Goal: Information Seeking & Learning: Find specific page/section

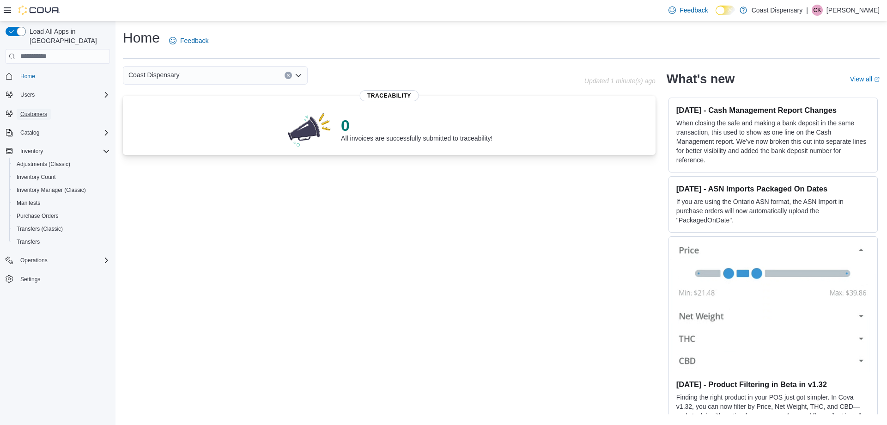
click at [32, 110] on span "Customers" at bounding box center [33, 113] width 27 height 7
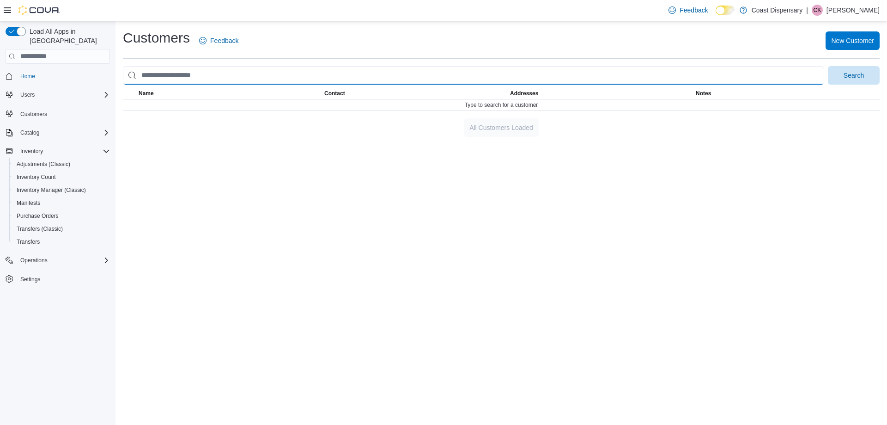
click at [155, 74] on input "search" at bounding box center [473, 75] width 701 height 18
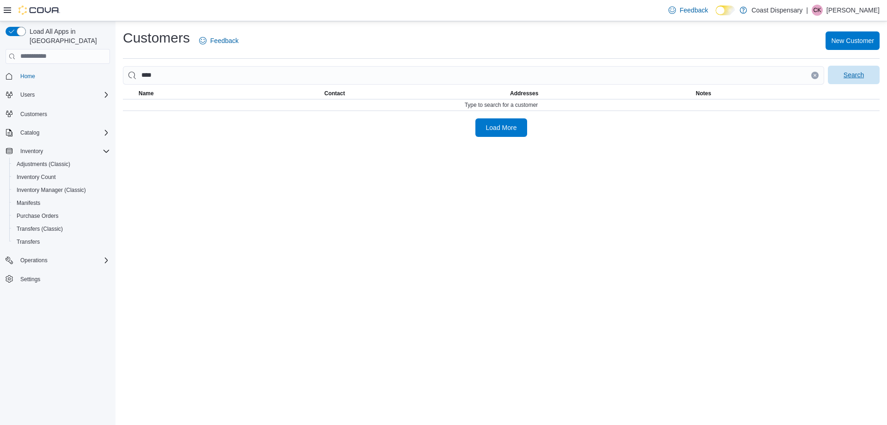
click at [845, 75] on span "Search" at bounding box center [854, 74] width 20 height 9
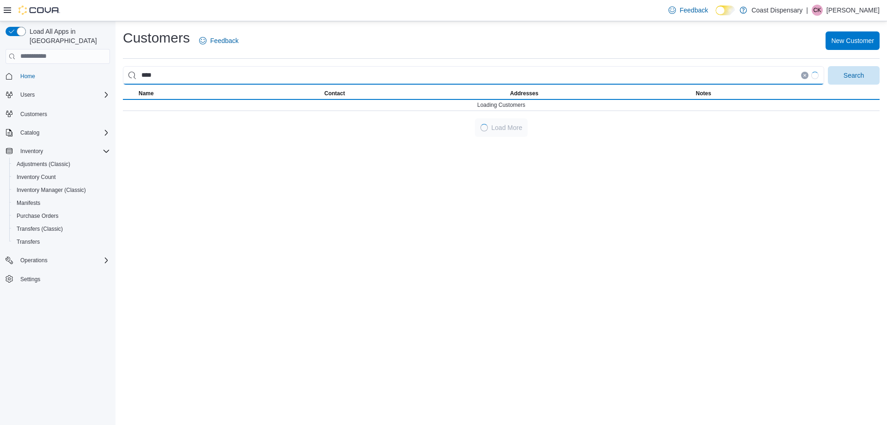
click at [141, 76] on input "****" at bounding box center [473, 75] width 701 height 18
click at [828, 66] on button "Search" at bounding box center [854, 75] width 52 height 18
click at [144, 76] on input "******" at bounding box center [473, 75] width 701 height 18
type input "**********"
click at [828, 66] on button "Search" at bounding box center [854, 75] width 52 height 18
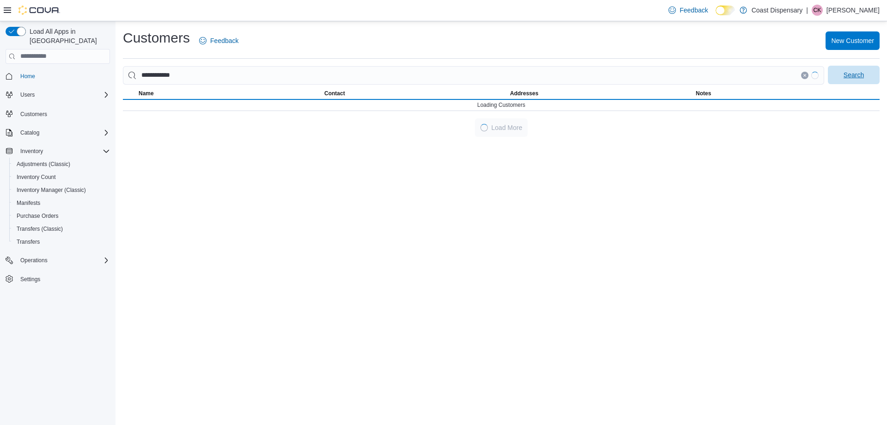
click at [844, 77] on span "Search" at bounding box center [854, 74] width 20 height 9
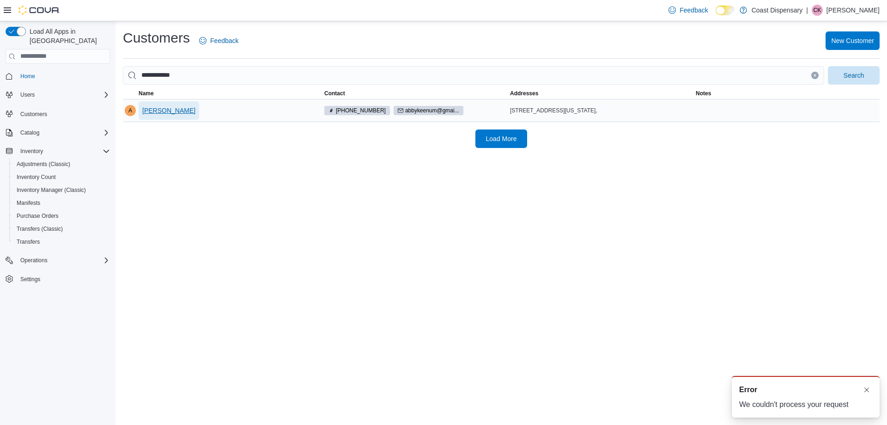
click at [170, 104] on span "[PERSON_NAME]" at bounding box center [168, 110] width 53 height 18
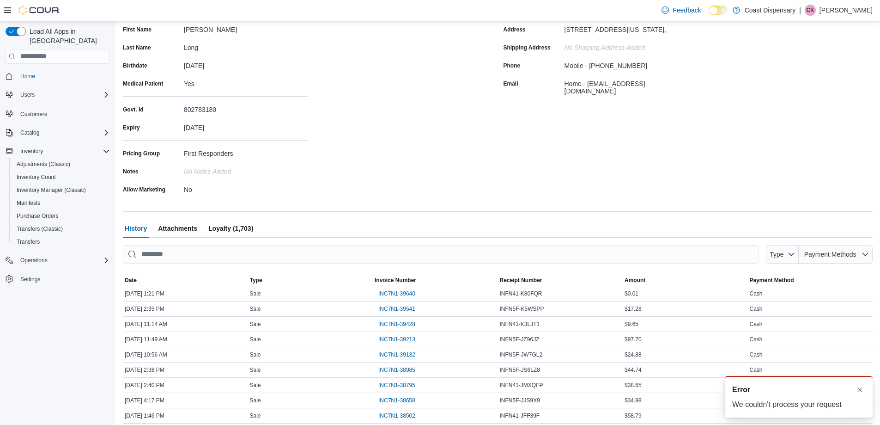
scroll to position [156, 0]
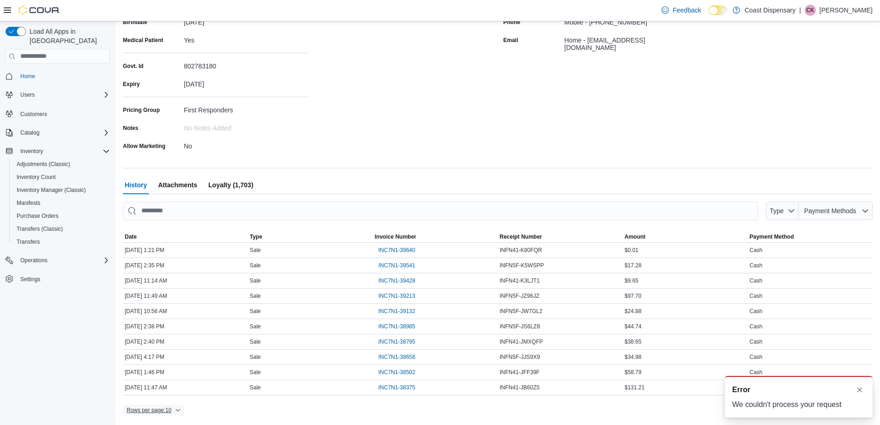
click at [162, 412] on span "Rows per page : 10" at bounding box center [149, 409] width 45 height 7
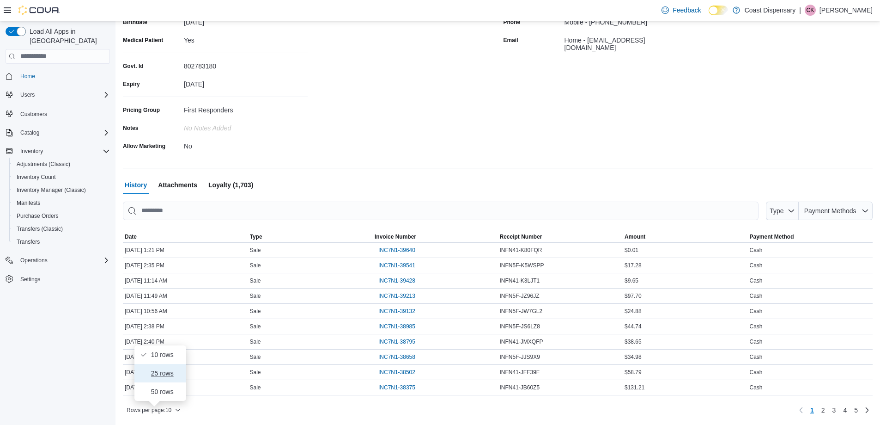
click at [168, 370] on span "25 rows" at bounding box center [166, 372] width 30 height 7
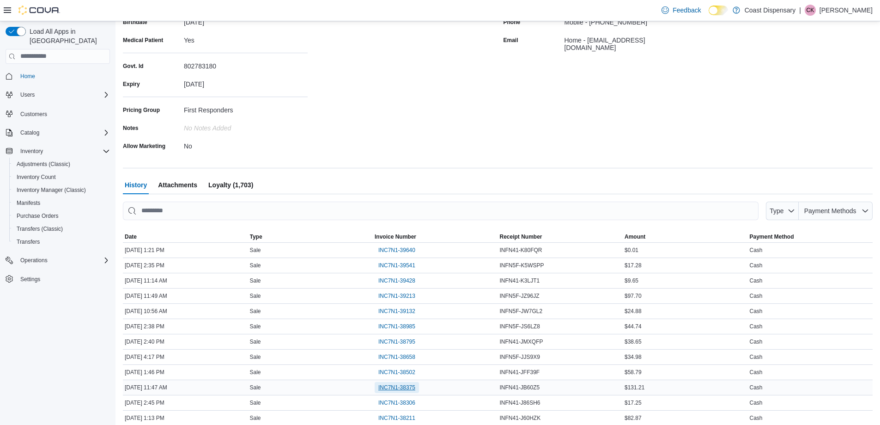
click at [401, 387] on span "INC7N1-38375" at bounding box center [396, 387] width 37 height 7
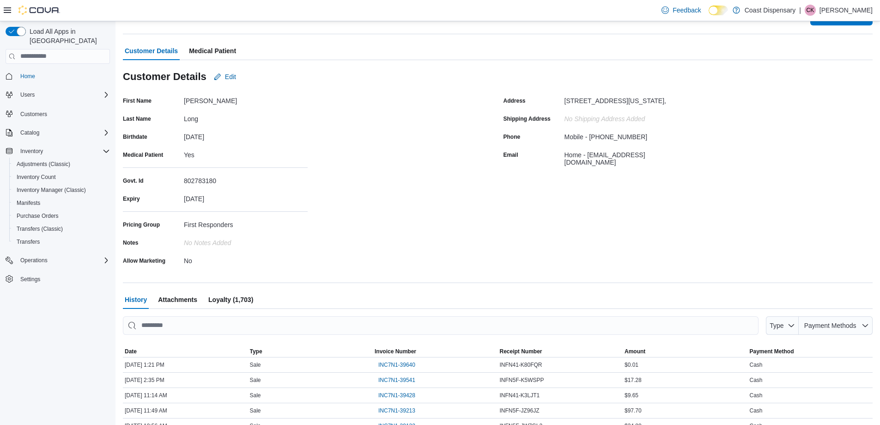
scroll to position [0, 0]
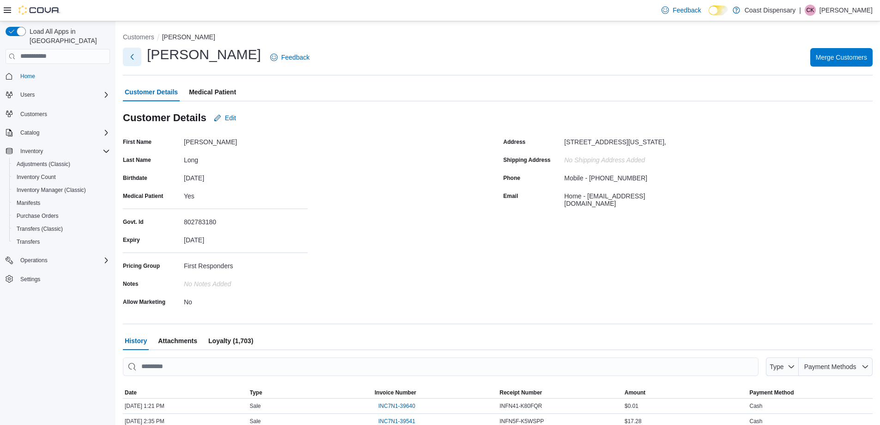
click at [134, 60] on button "Next" at bounding box center [132, 57] width 18 height 18
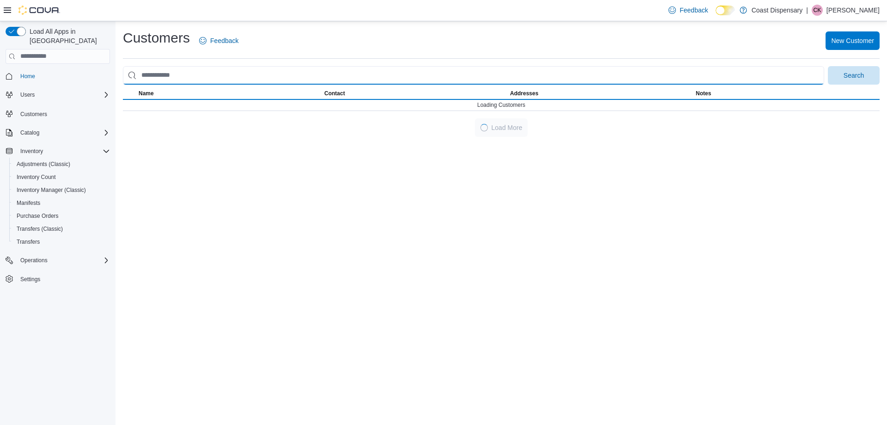
drag, startPoint x: 198, startPoint y: 79, endPoint x: 83, endPoint y: 67, distance: 116.1
click at [83, 67] on div "Load All Apps in New Hub Home Users Customers Catalog Inventory Adjustments (Cl…" at bounding box center [443, 222] width 887 height 403
type input "******"
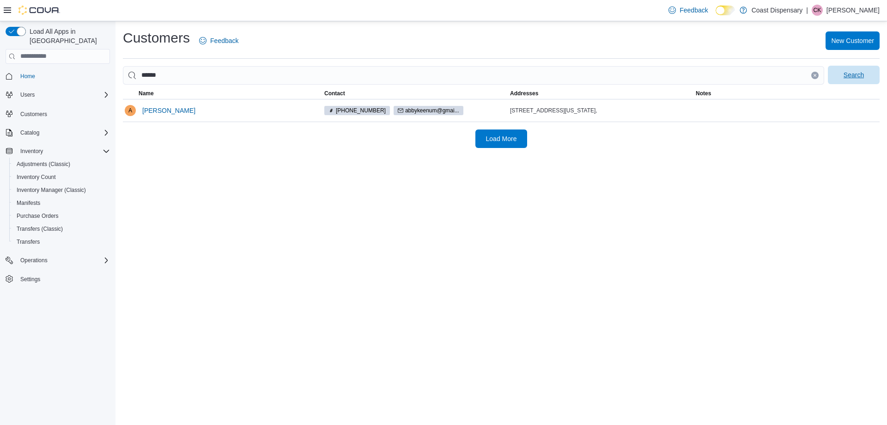
click at [850, 76] on span "Search" at bounding box center [854, 74] width 20 height 9
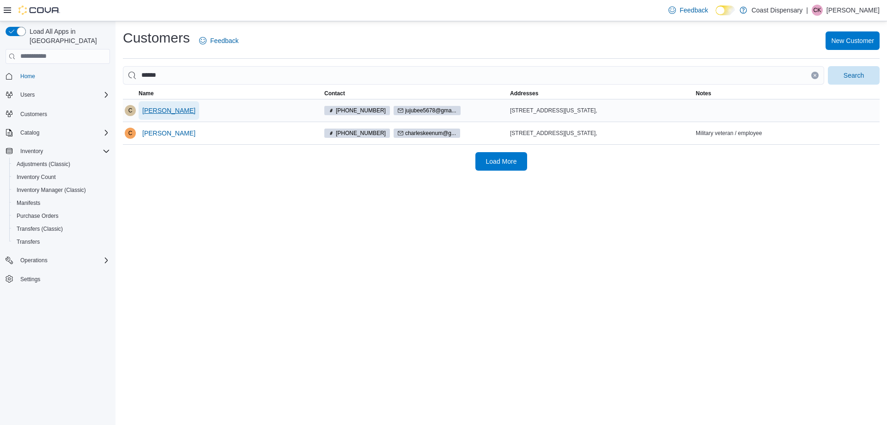
click at [174, 107] on span "[PERSON_NAME]" at bounding box center [168, 110] width 53 height 9
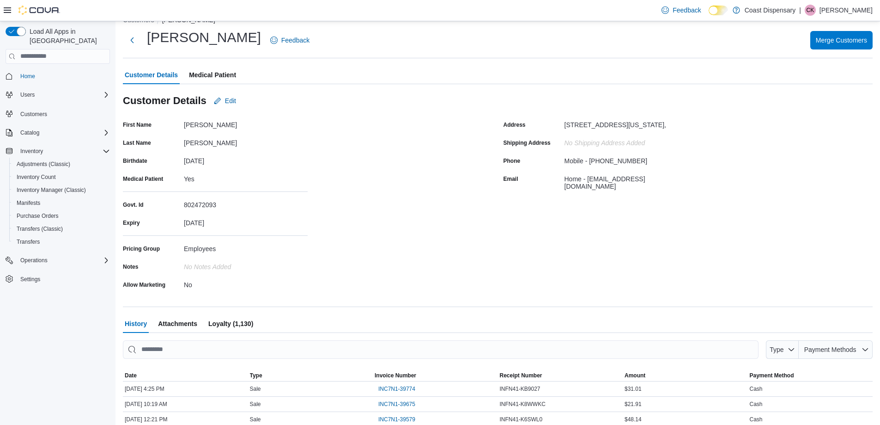
scroll to position [156, 0]
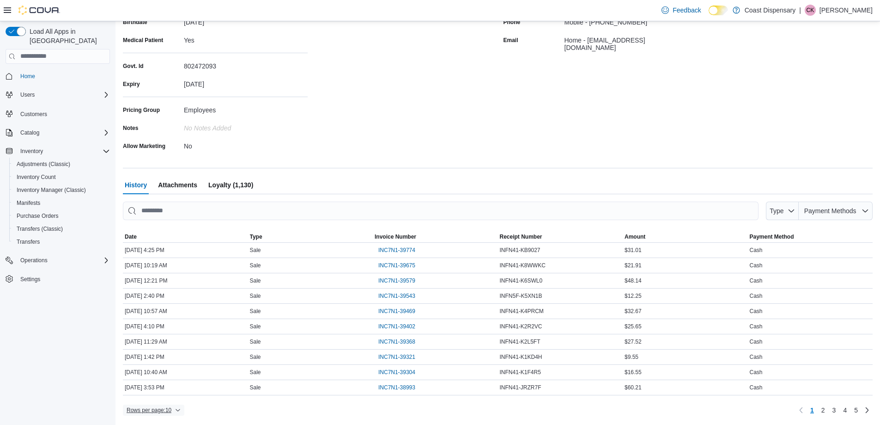
click at [170, 411] on span "Rows per page : 10" at bounding box center [149, 409] width 45 height 7
click at [171, 390] on span "50 rows" at bounding box center [166, 391] width 30 height 7
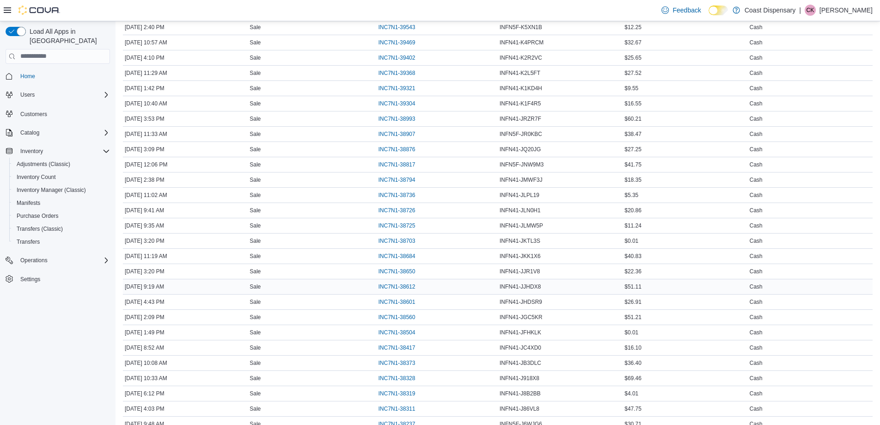
scroll to position [433, 0]
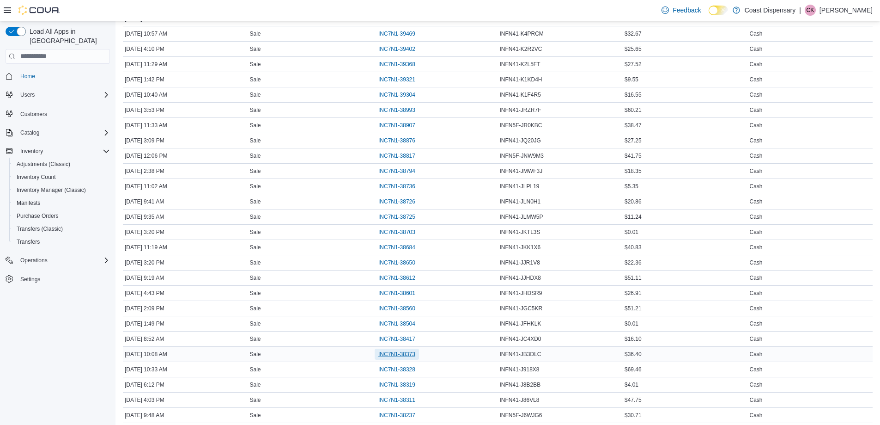
click at [396, 353] on span "INC7N1-38373" at bounding box center [396, 353] width 37 height 7
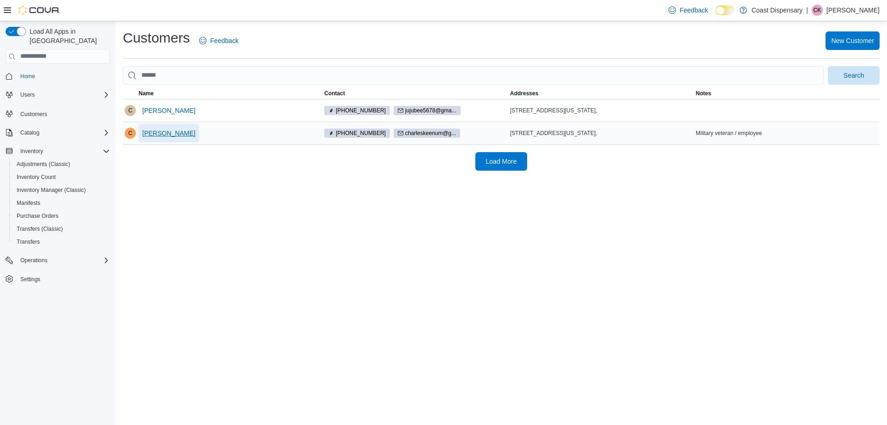
click at [147, 134] on span "[PERSON_NAME]" at bounding box center [168, 132] width 53 height 9
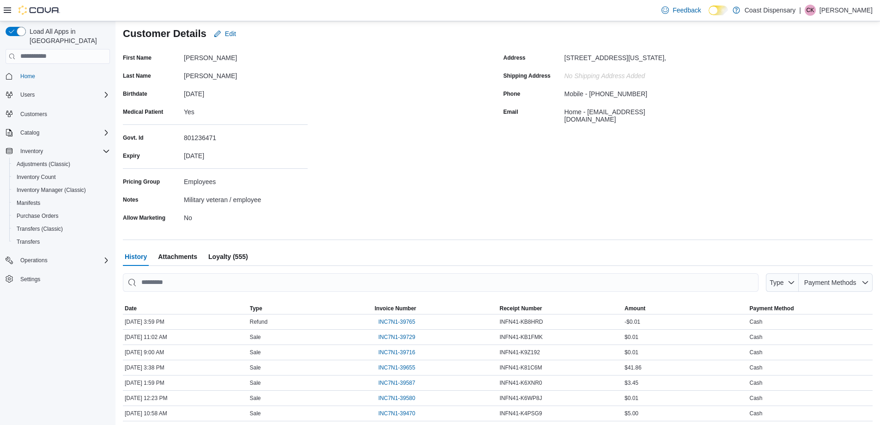
scroll to position [156, 0]
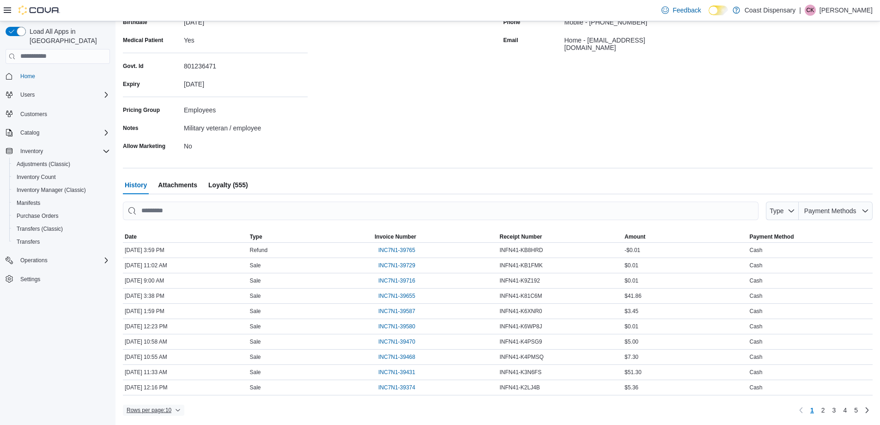
click at [161, 410] on span "Rows per page : 10" at bounding box center [149, 409] width 45 height 7
drag, startPoint x: 160, startPoint y: 392, endPoint x: 175, endPoint y: 378, distance: 20.9
click at [160, 392] on span "50 rows" at bounding box center [166, 391] width 30 height 7
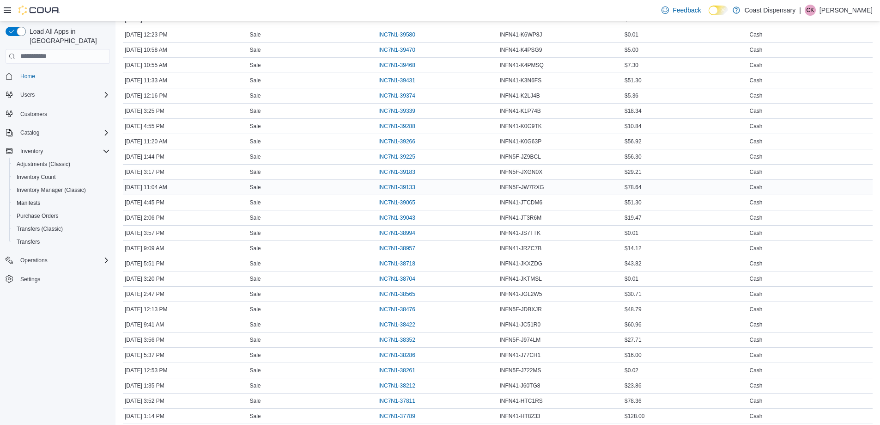
scroll to position [479, 0]
click at [390, 293] on span "INC7N1-38422" at bounding box center [396, 292] width 37 height 7
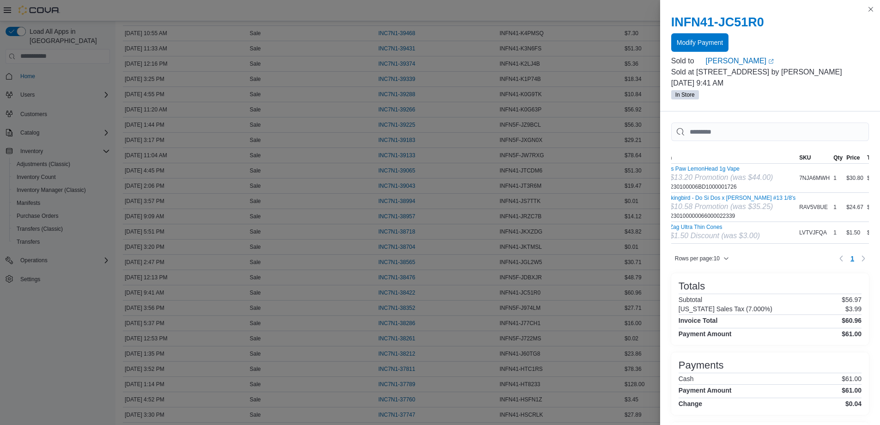
scroll to position [0, 0]
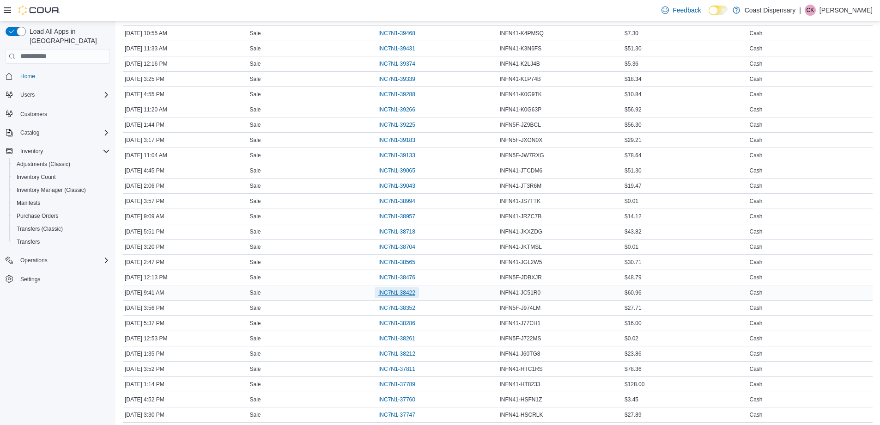
click at [408, 293] on span "INC7N1-38422" at bounding box center [396, 292] width 37 height 7
click at [411, 274] on span "INC7N1-38476" at bounding box center [396, 277] width 37 height 7
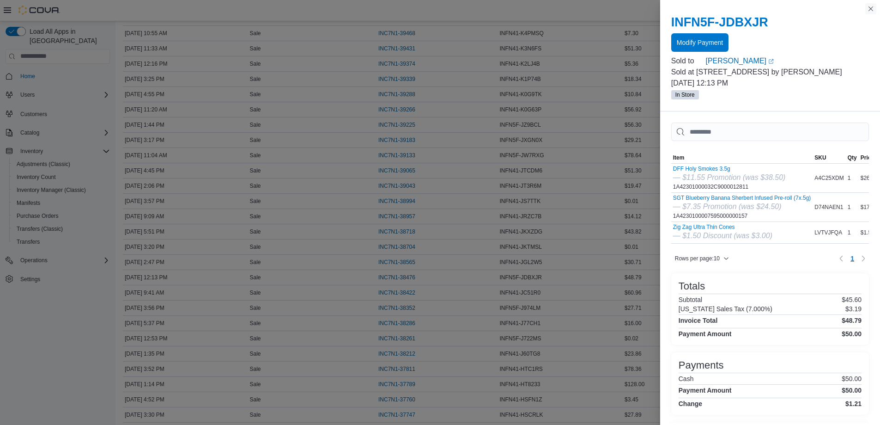
click at [870, 7] on button "Close this dialog" at bounding box center [870, 8] width 11 height 11
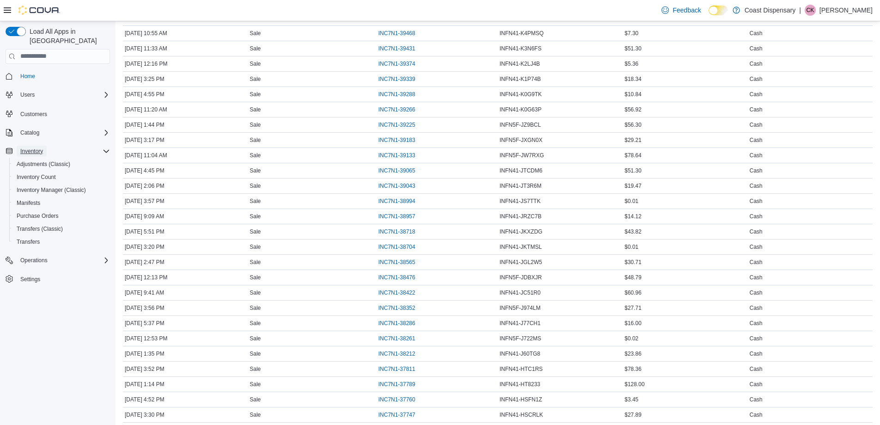
click at [32, 147] on span "Inventory" at bounding box center [31, 150] width 23 height 7
click at [35, 147] on span "Inventory" at bounding box center [31, 150] width 23 height 7
click at [37, 186] on span "Inventory Manager (Classic)" at bounding box center [51, 189] width 69 height 7
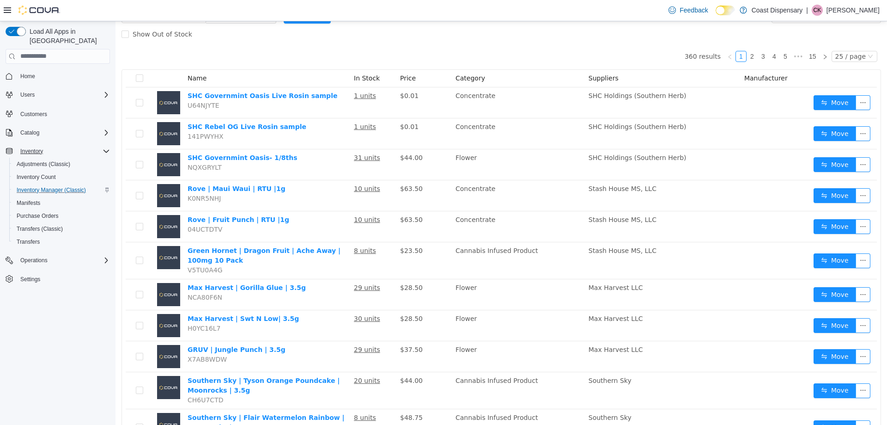
scroll to position [46, 0]
